Goal: Find specific page/section: Find specific page/section

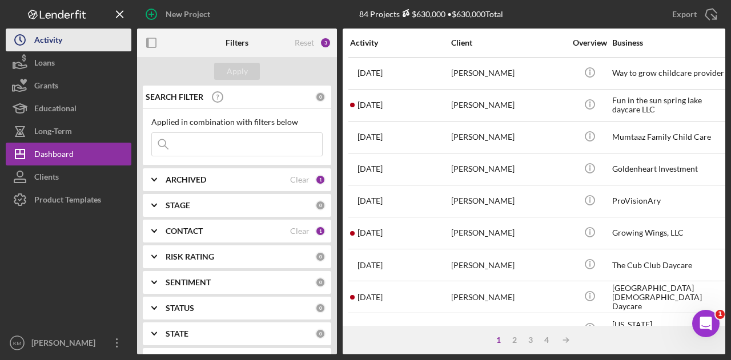
click at [98, 38] on button "Icon/History Activity" at bounding box center [69, 40] width 126 height 23
